Goal: Information Seeking & Learning: Check status

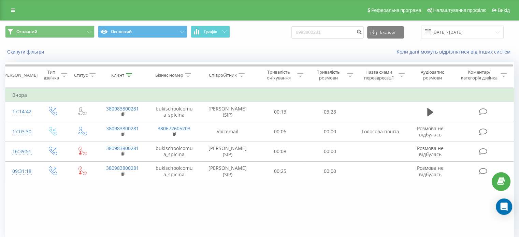
click at [333, 38] on div "Основний Основний Графік 0983800281 Експорт .csv .xls .xlsx [DATE] - [DATE]" at bounding box center [259, 32] width 519 height 23
drag, startPoint x: 336, startPoint y: 33, endPoint x: 298, endPoint y: 30, distance: 37.7
click at [298, 30] on div "Основний Основний Графік 0983800281 Експорт .csv .xls .xlsx [DATE] - [DATE]" at bounding box center [259, 32] width 509 height 13
paste input "636100202"
type input "0636100202"
